Goal: Task Accomplishment & Management: Use online tool/utility

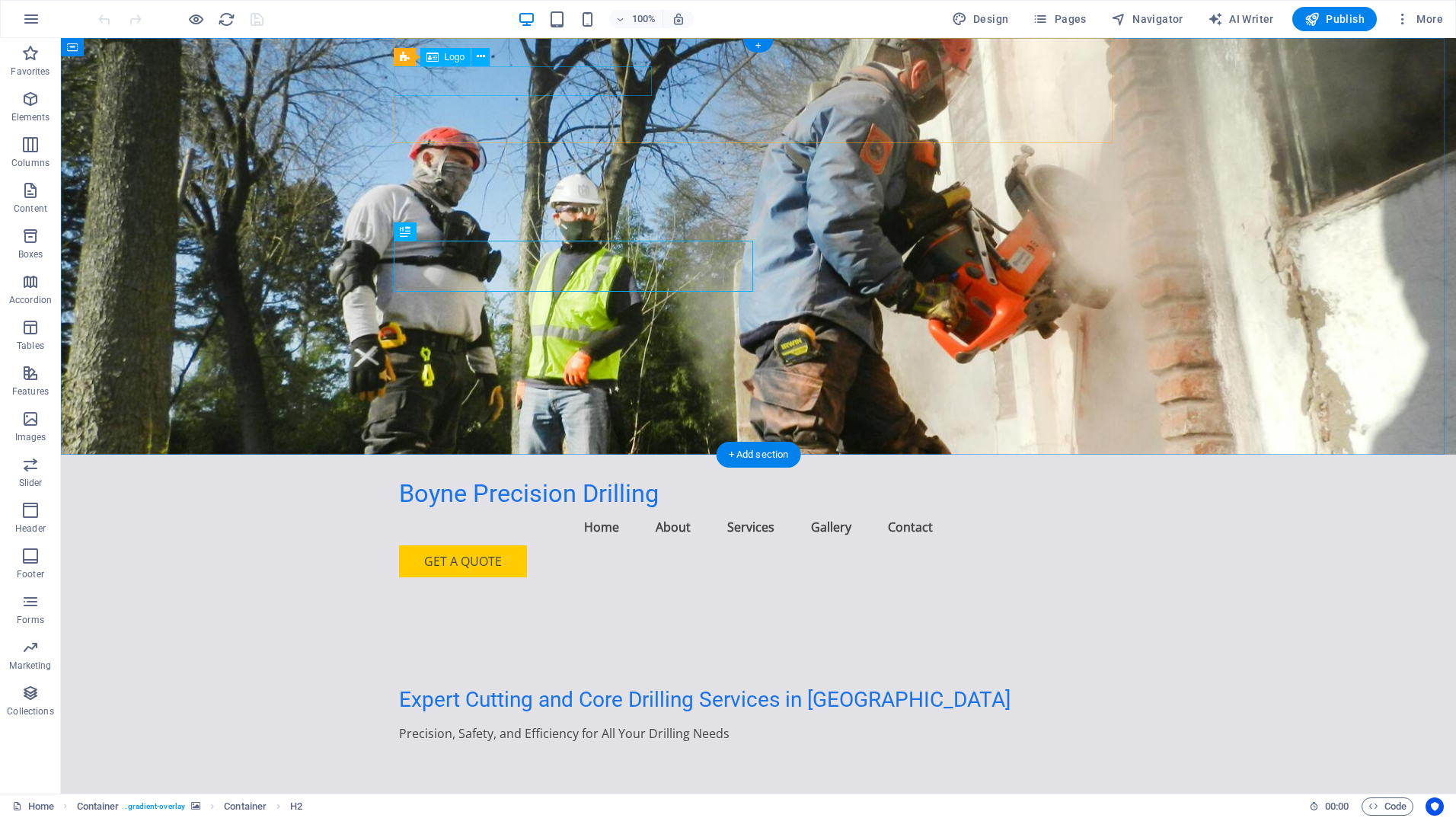
click at [503, 479] on div "Boyne Precision Drilling" at bounding box center [758, 494] width 719 height 30
click at [458, 479] on div "Boyne Precision Drilling" at bounding box center [758, 494] width 719 height 30
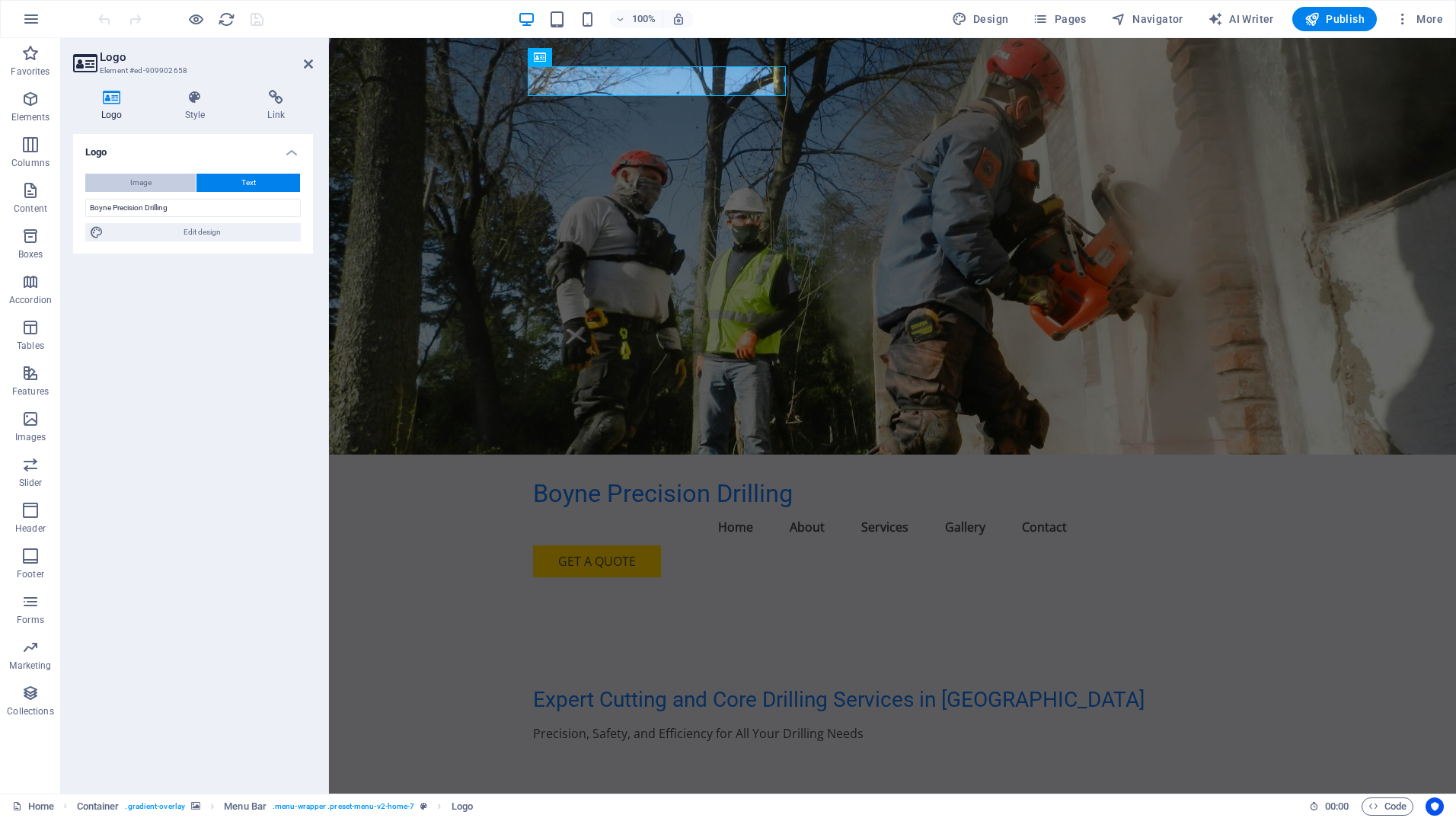
click at [152, 175] on button "Image" at bounding box center [140, 182] width 110 height 18
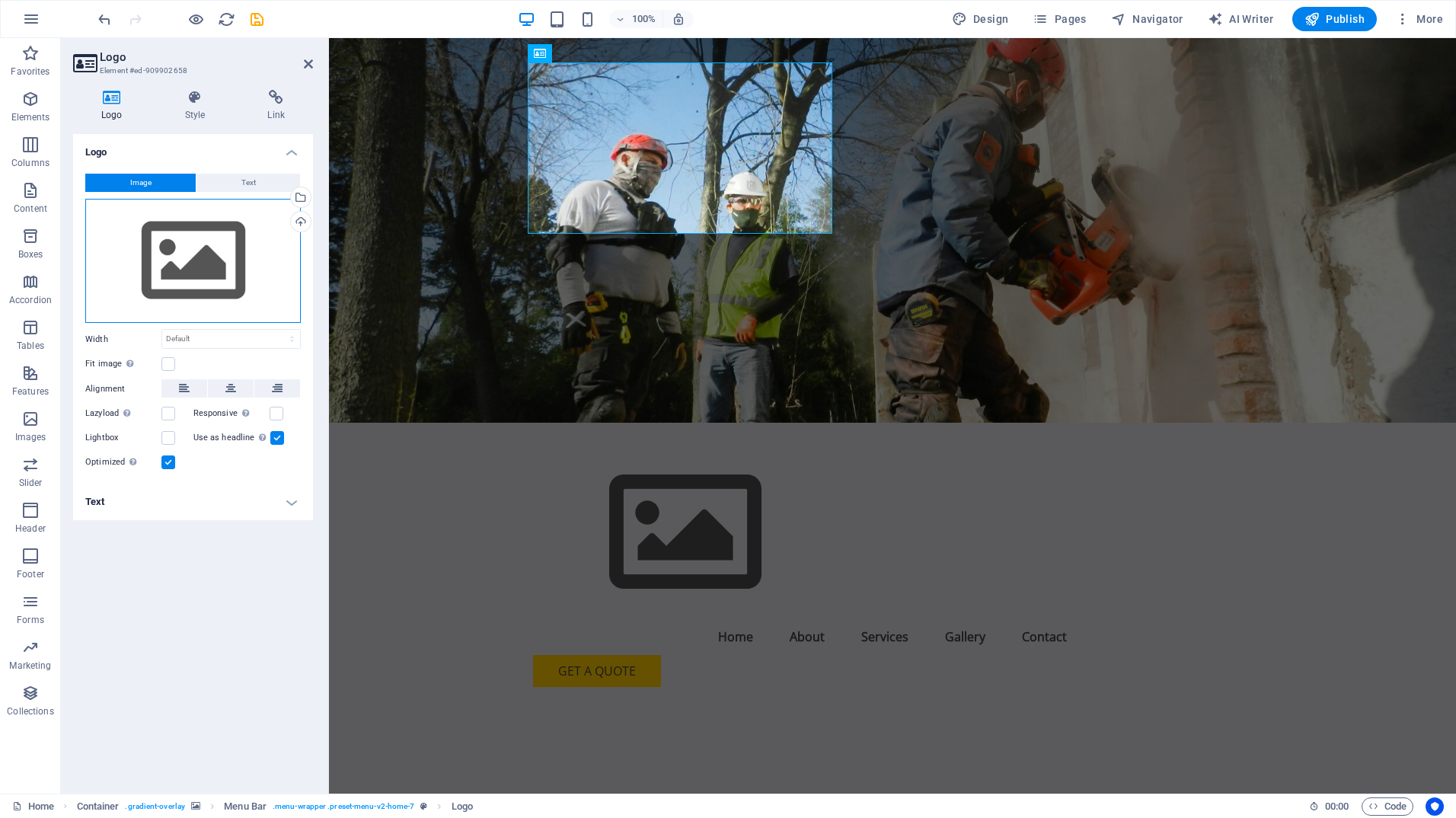
click at [186, 271] on div "Drag files here, click to choose files or select files from Files or our free s…" at bounding box center [192, 261] width 215 height 125
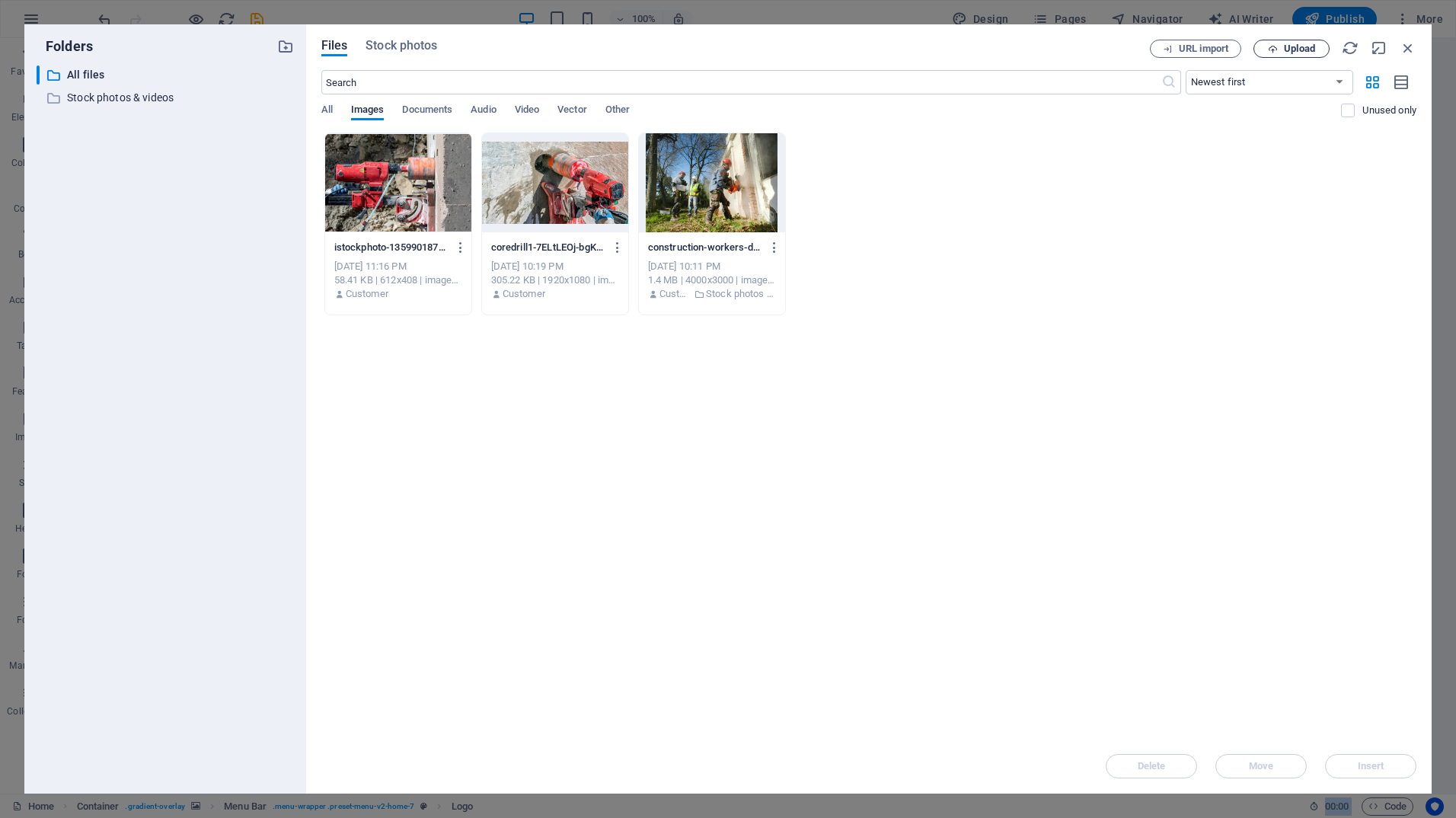
click at [1289, 49] on span "Upload" at bounding box center [1300, 49] width 31 height 9
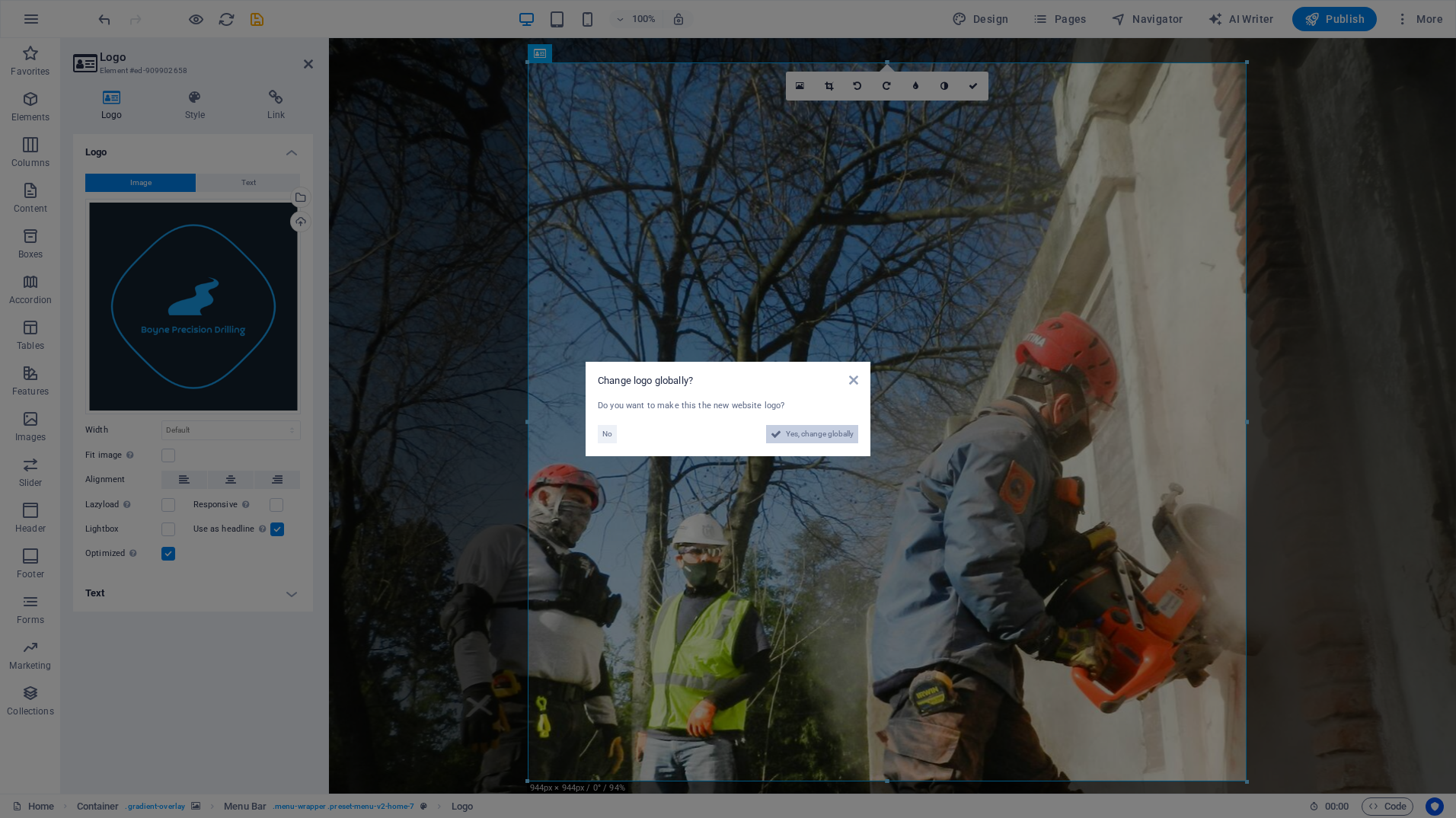
click at [782, 432] on button "Yes, change globally" at bounding box center [812, 434] width 92 height 18
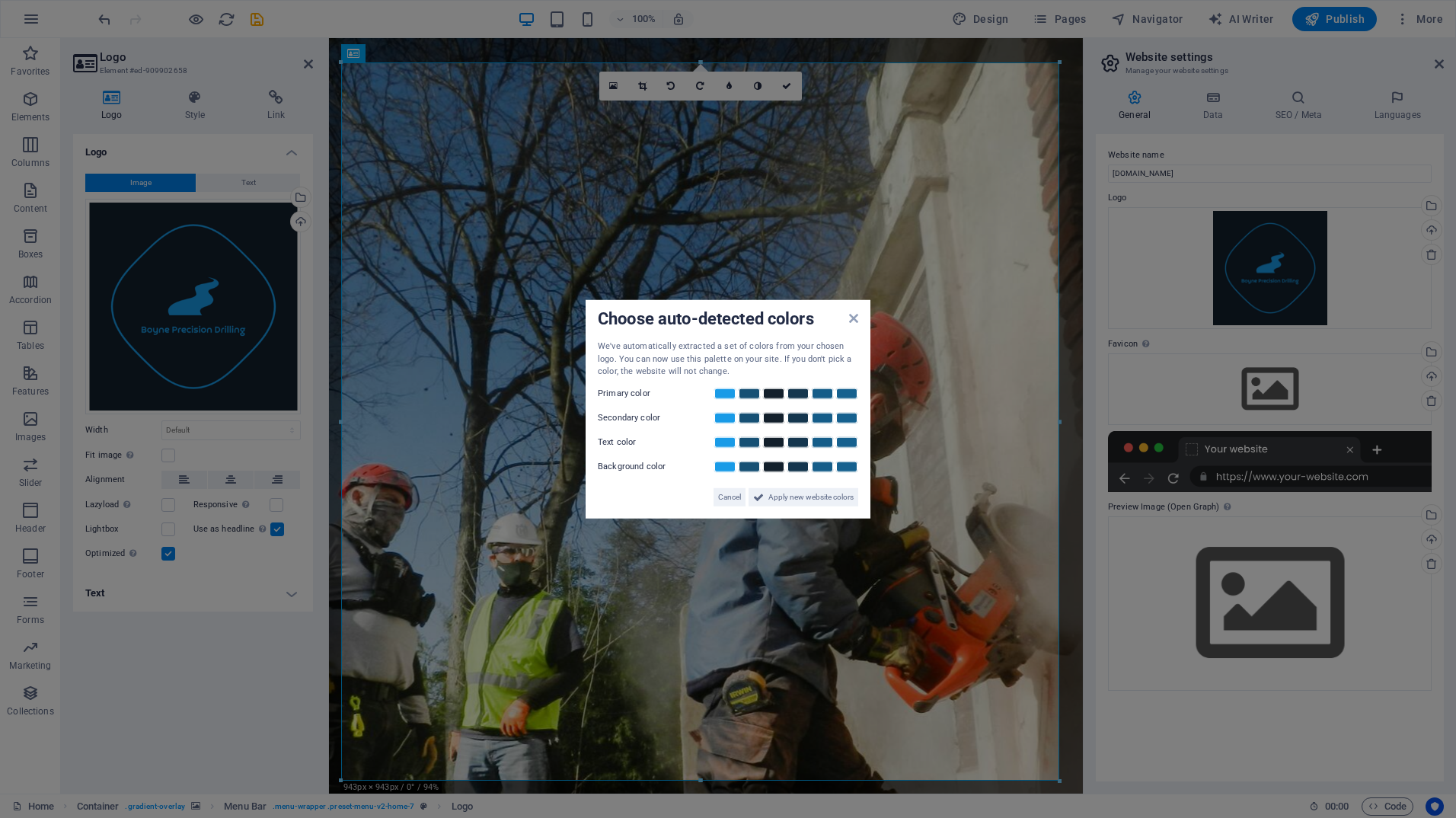
click at [782, 83] on aside "Choose auto-detected colors We've automatically extracted a set of colors from …" at bounding box center [728, 409] width 1456 height 818
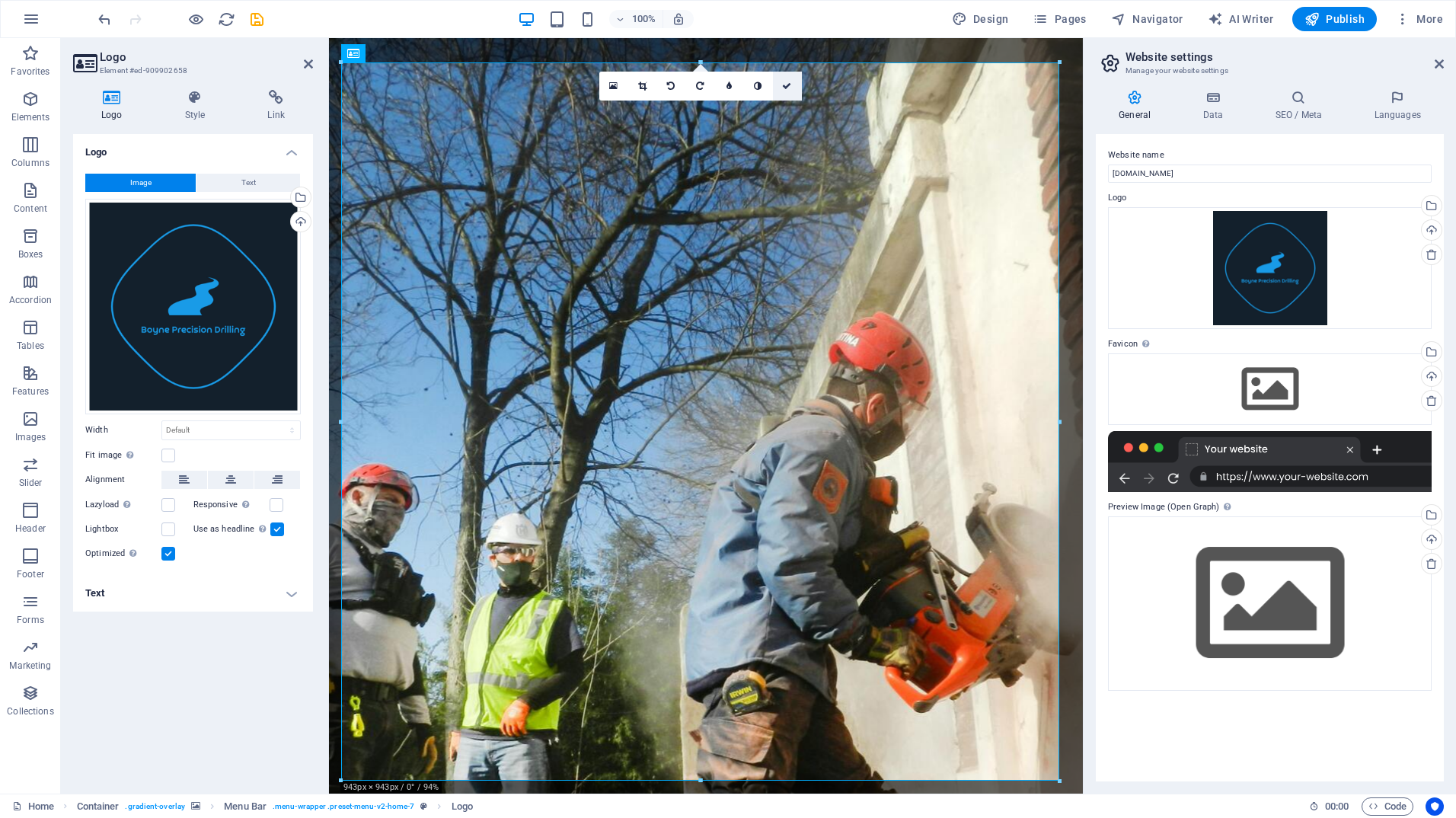
click at [786, 87] on icon at bounding box center [787, 86] width 9 height 9
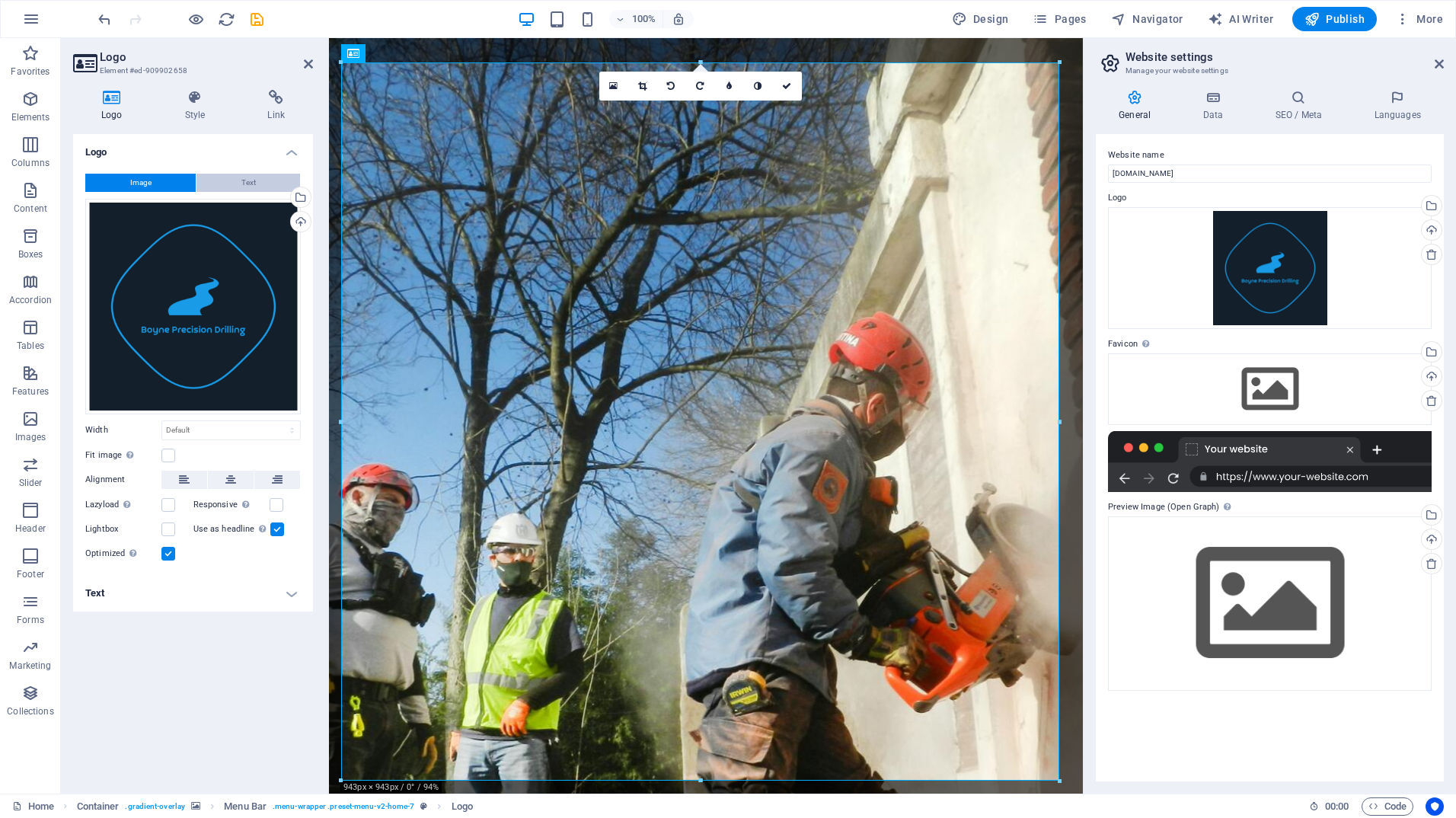
click at [233, 186] on button "Text" at bounding box center [248, 182] width 103 height 18
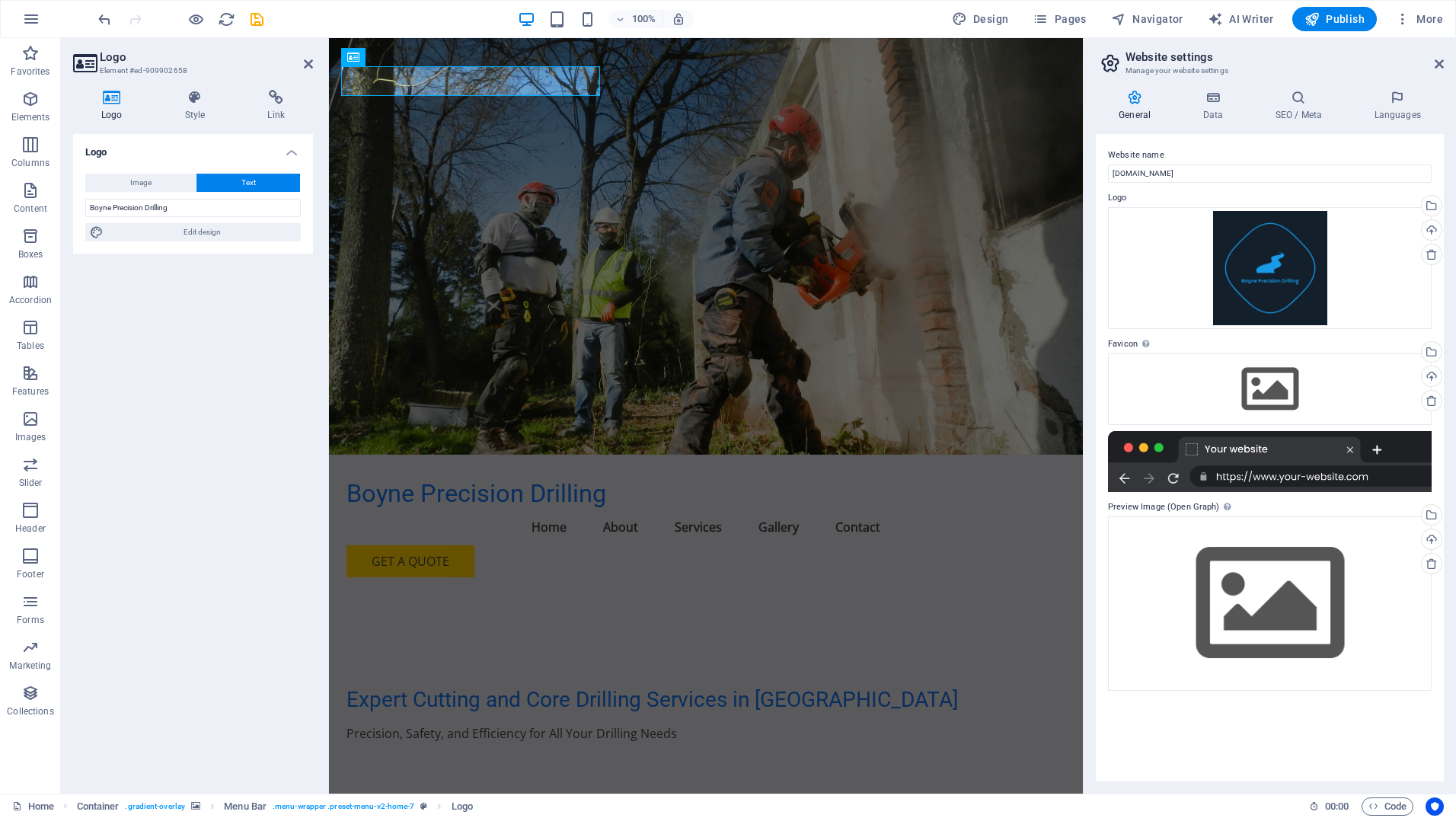
click at [147, 172] on div "Image Text Drag files here, click to choose files or select files from Files or…" at bounding box center [192, 207] width 240 height 92
click at [146, 181] on span "Image" at bounding box center [140, 182] width 21 height 18
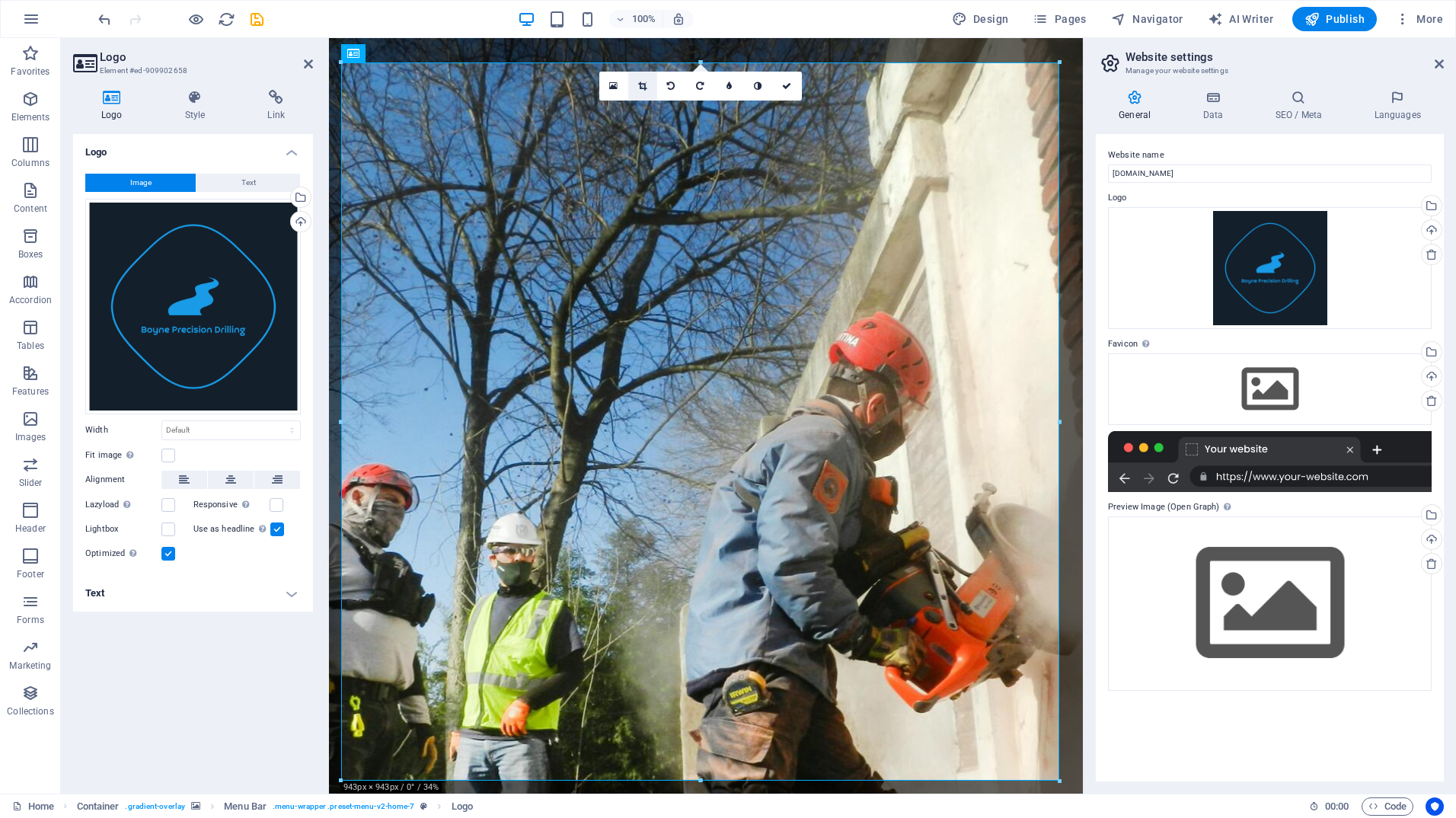
click at [644, 87] on icon at bounding box center [642, 86] width 9 height 9
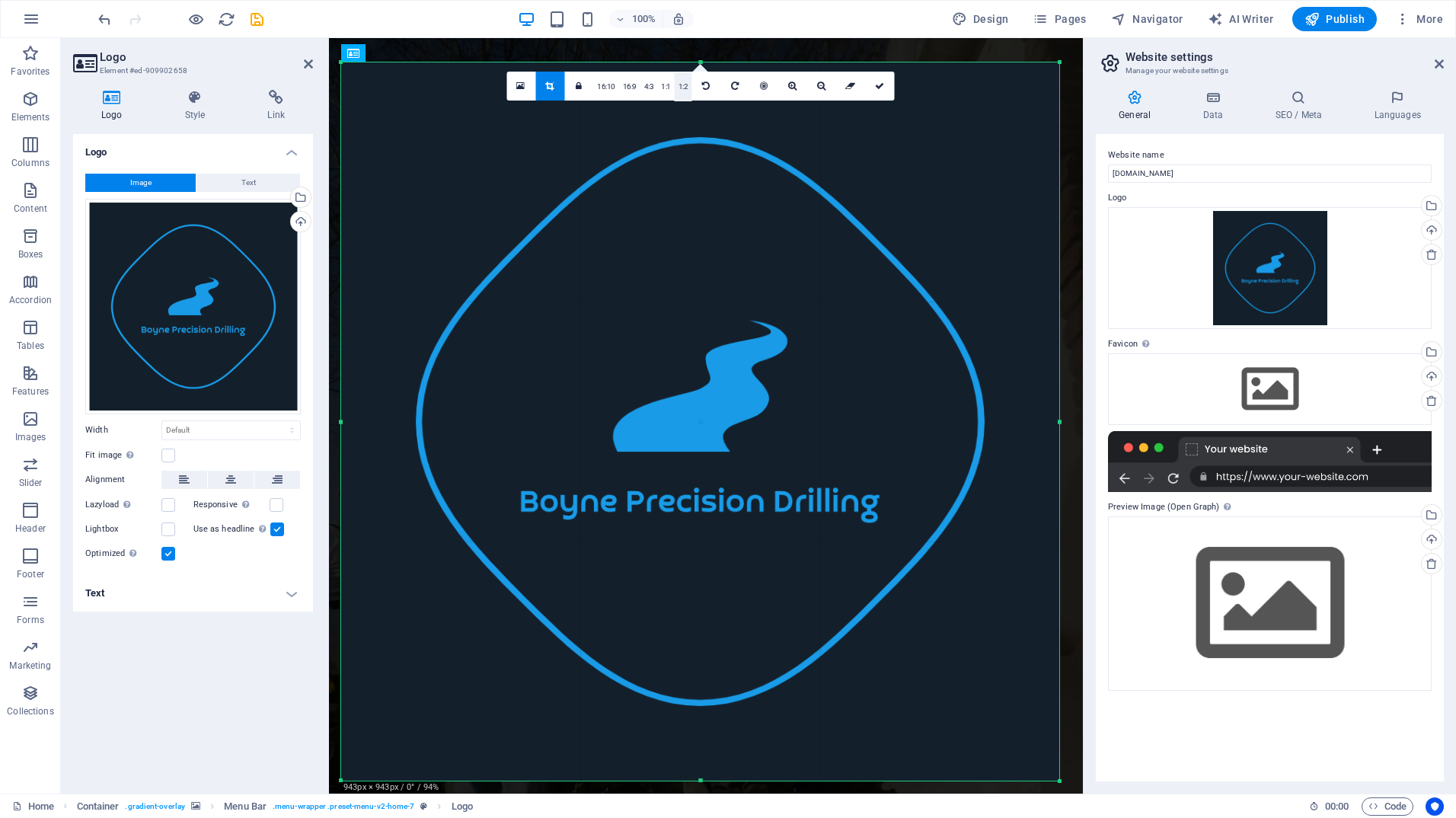
click at [685, 89] on link "1:2" at bounding box center [683, 86] width 17 height 29
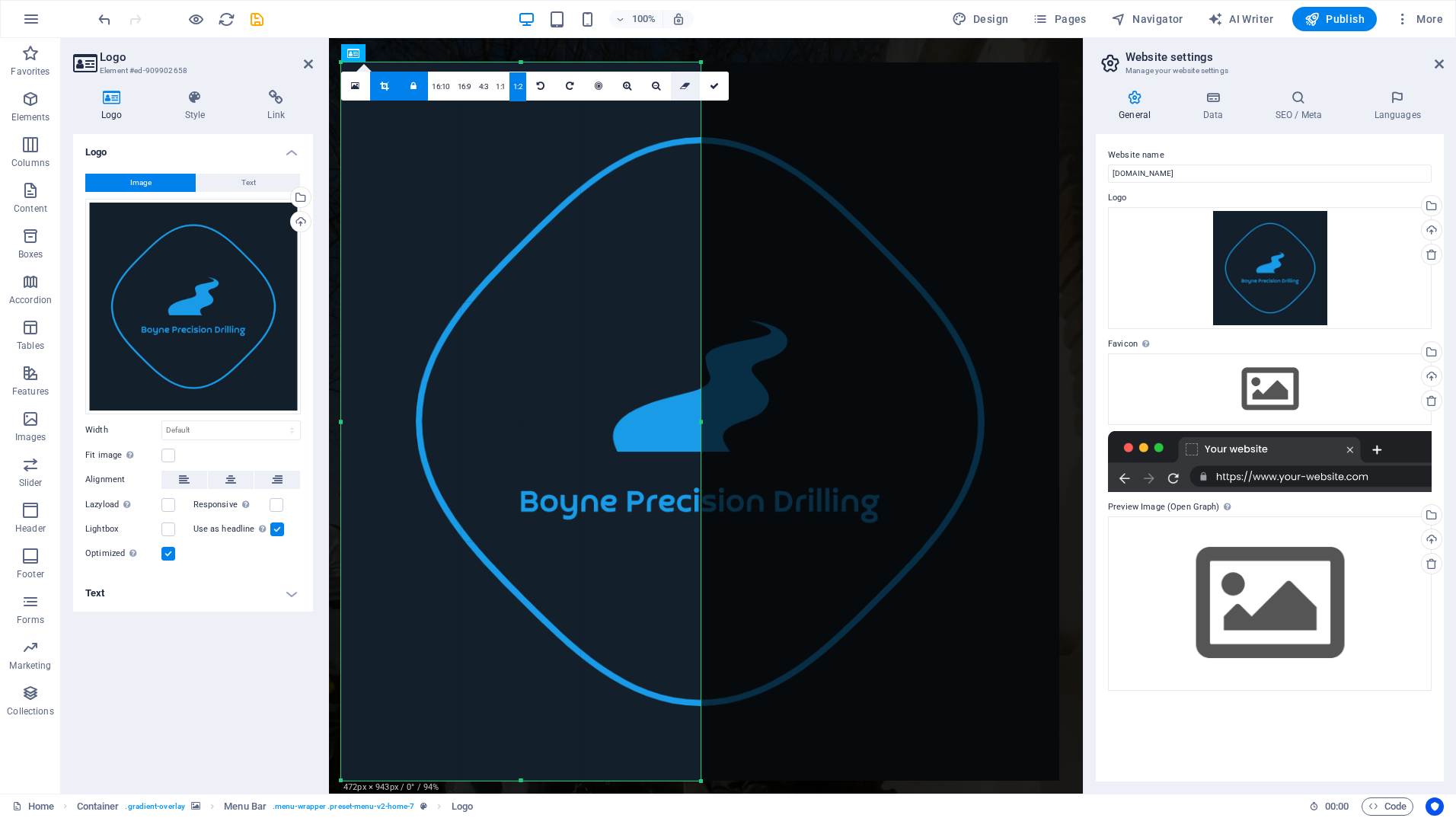
click at [685, 89] on icon at bounding box center [685, 86] width 10 height 9
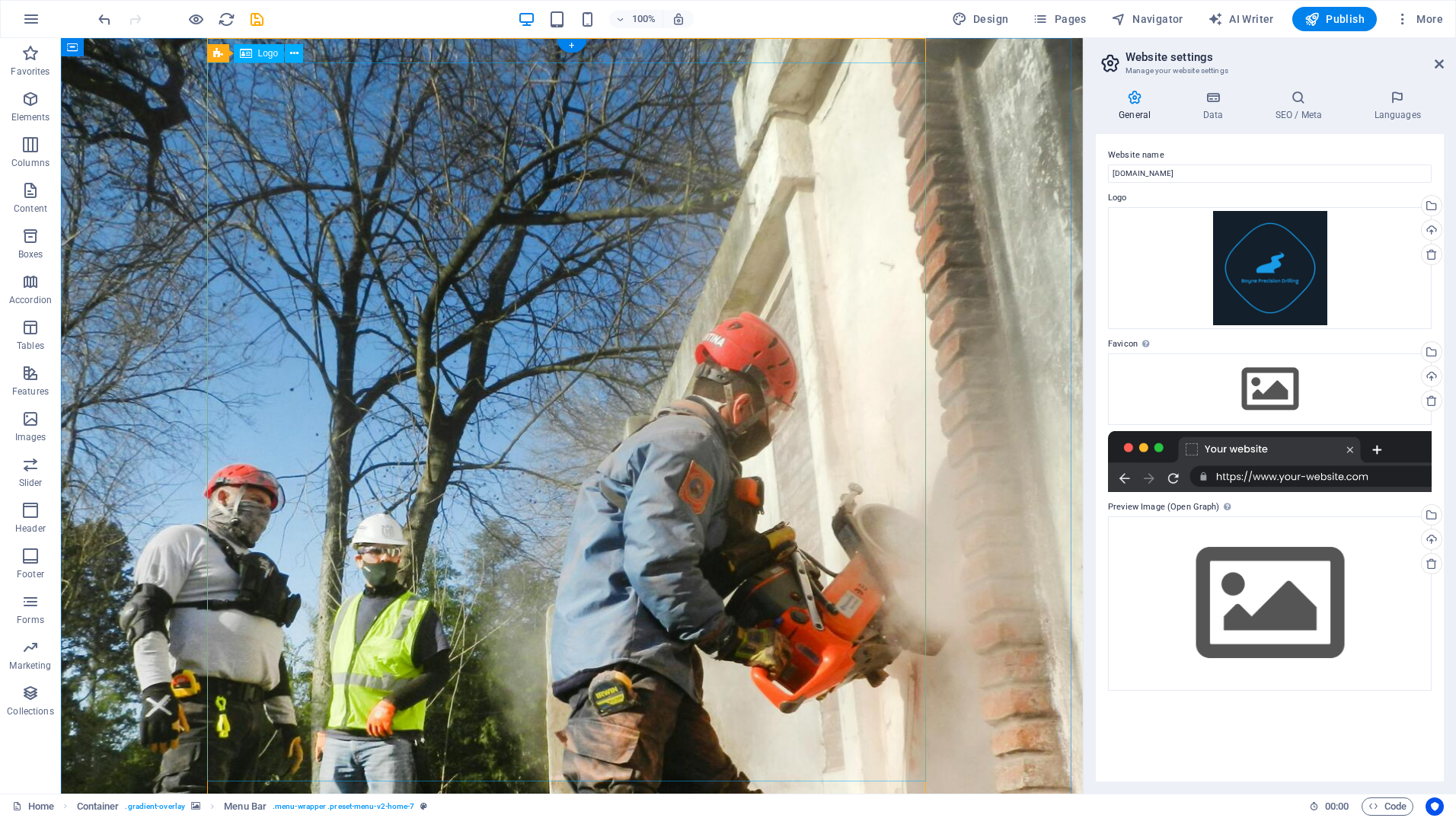
click at [1436, 67] on icon at bounding box center [1440, 64] width 9 height 13
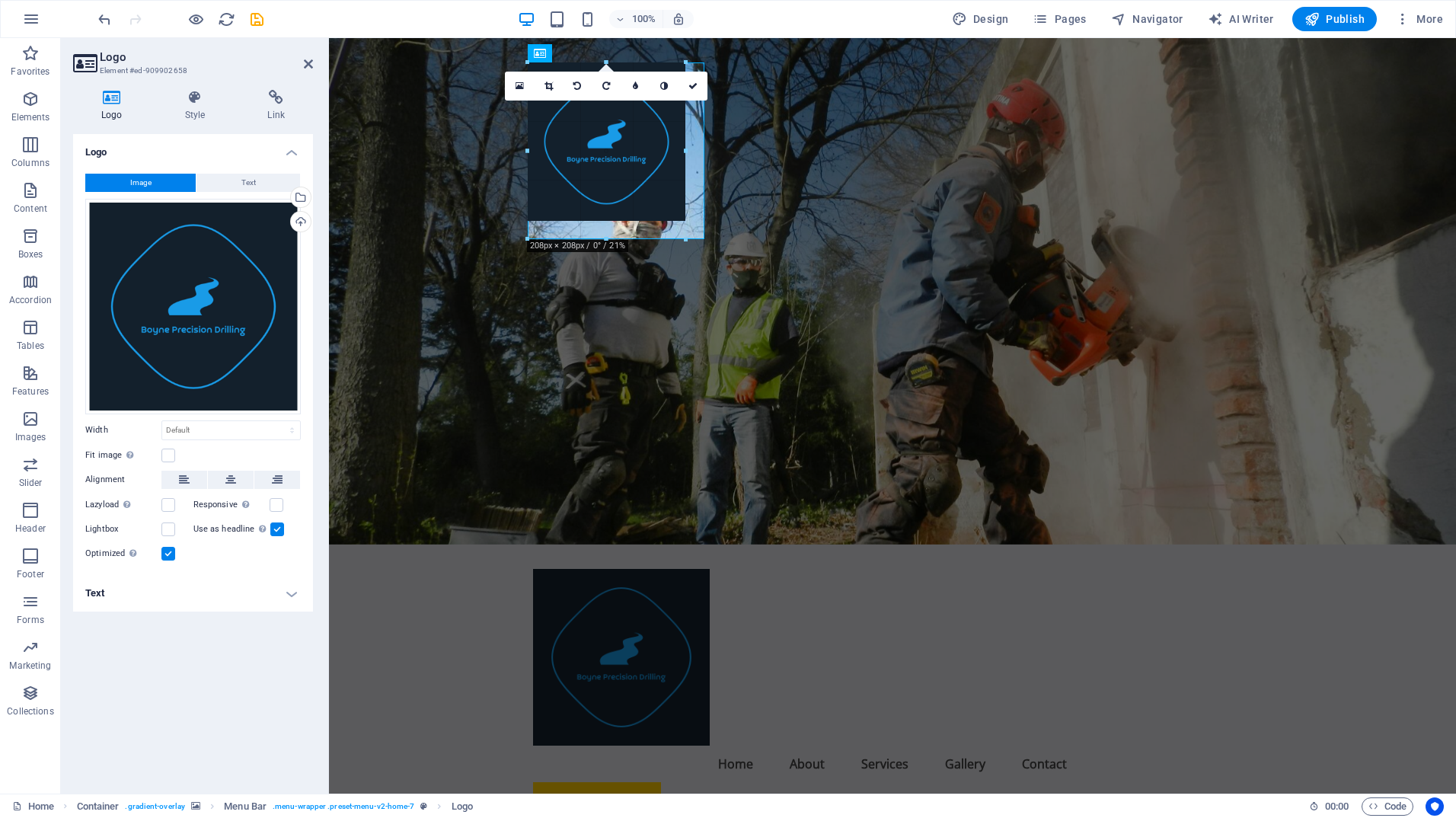
drag, startPoint x: 1243, startPoint y: 780, endPoint x: 372, endPoint y: 147, distance: 1076.7
type input "232"
select select "px"
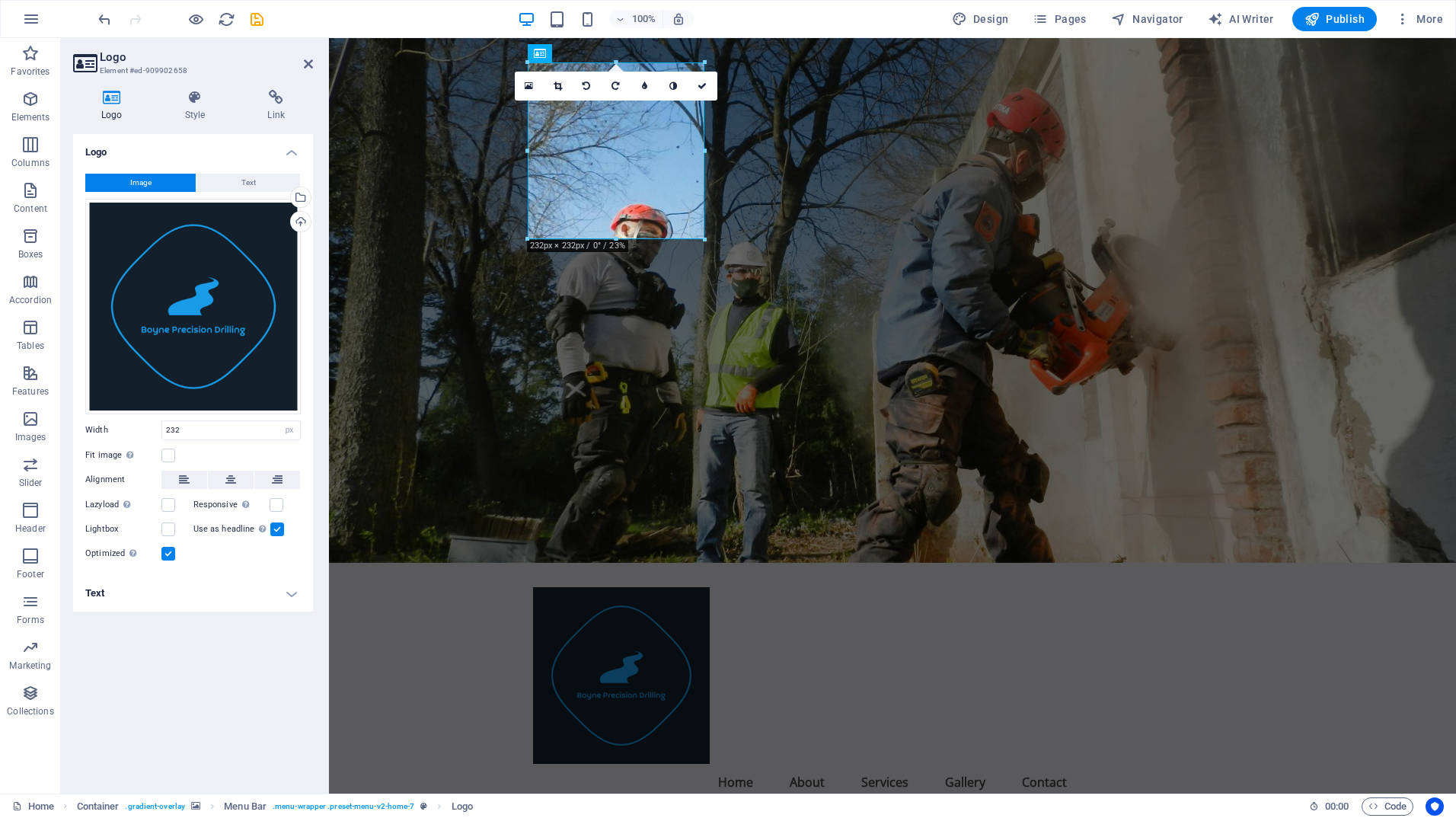
click at [1307, 175] on figure at bounding box center [893, 301] width 1127 height 525
